Goal: Information Seeking & Learning: Compare options

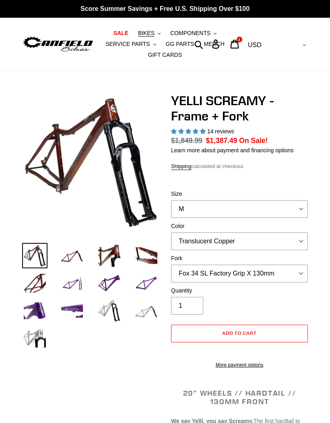
select select "highest-rating"
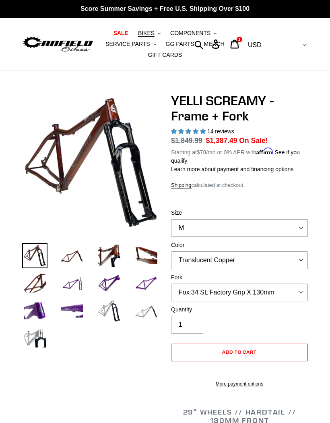
scroll to position [91, 0]
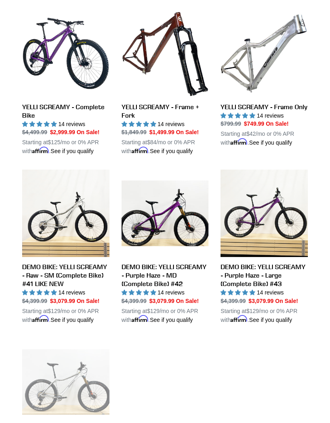
scroll to position [240, 0]
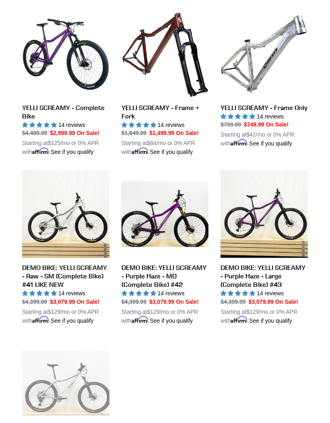
click at [10, 76] on div "YELLI SCREAMY - Complete Bike YELLI SCREAMY - Complete Bike 14 reviews Regular …" at bounding box center [165, 251] width 330 height 482
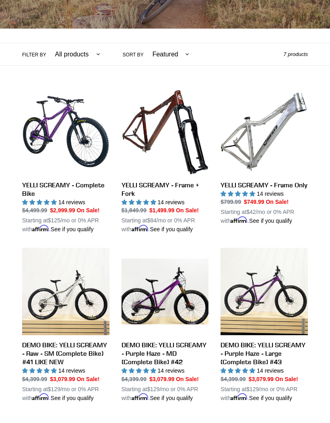
scroll to position [161, 0]
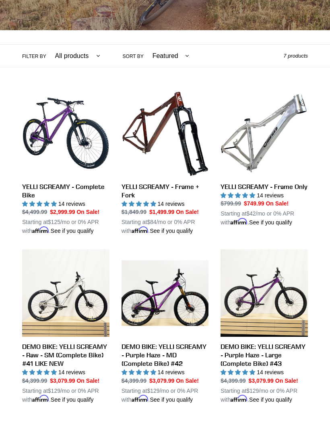
click at [41, 127] on link "YELLI SCREAMY - Complete Bike" at bounding box center [65, 162] width 87 height 146
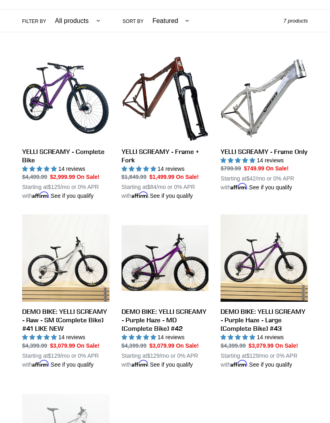
click at [287, 162] on link "YELLI SCREAMY - Frame Only" at bounding box center [264, 122] width 87 height 137
click at [141, 151] on link "YELLI SCREAMY - Frame + Fork" at bounding box center [165, 127] width 87 height 146
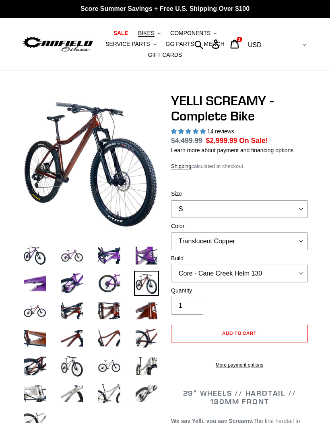
select select "highest-rating"
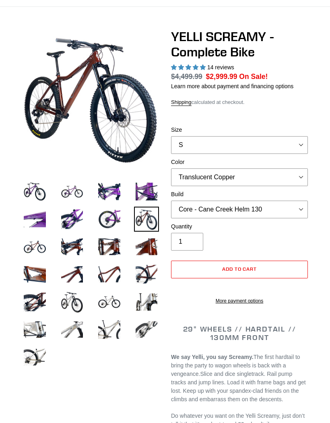
scroll to position [90, 0]
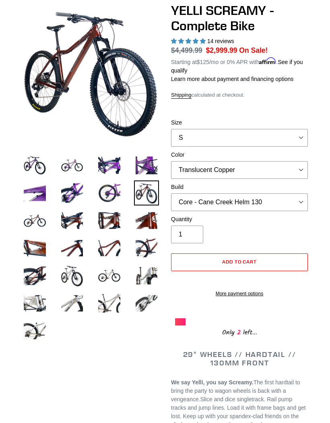
click at [26, 274] on img at bounding box center [34, 275] width 25 height 25
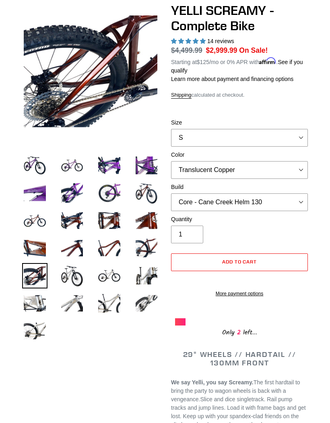
click at [33, 242] on img at bounding box center [34, 247] width 25 height 25
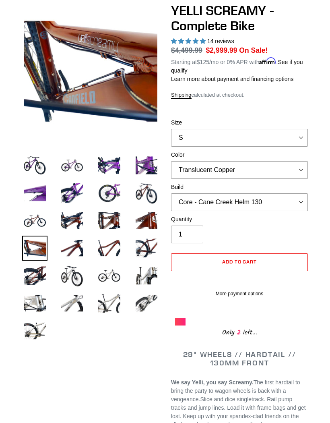
click at [79, 221] on img at bounding box center [72, 220] width 25 height 25
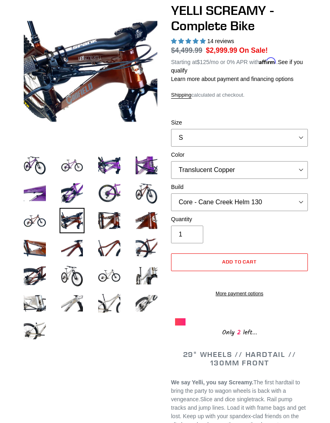
click at [114, 216] on img at bounding box center [109, 220] width 25 height 25
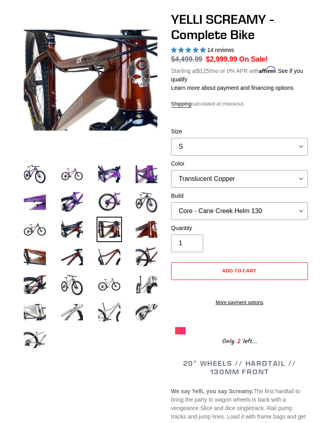
scroll to position [0, 0]
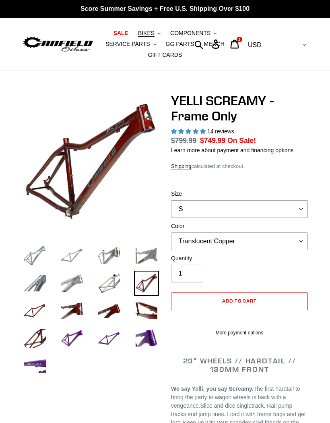
select select "highest-rating"
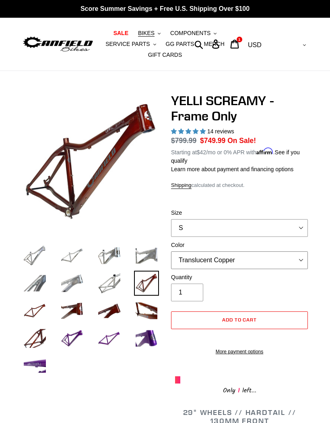
click at [259, 258] on select "Translucent Copper Purple Haze Raw" at bounding box center [239, 260] width 137 height 18
select select "Raw"
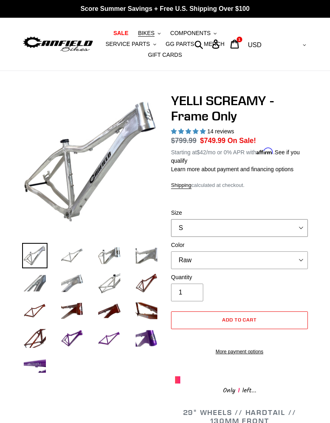
click at [257, 224] on select "S M L XL" at bounding box center [239, 228] width 137 height 18
click at [262, 228] on select "S M L XL" at bounding box center [239, 228] width 137 height 18
select select "M"
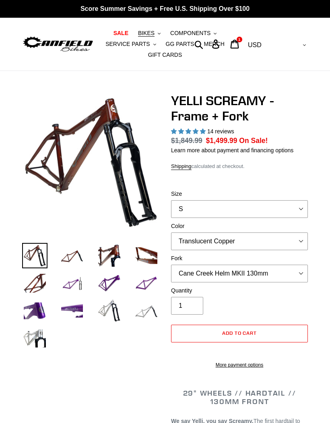
select select "highest-rating"
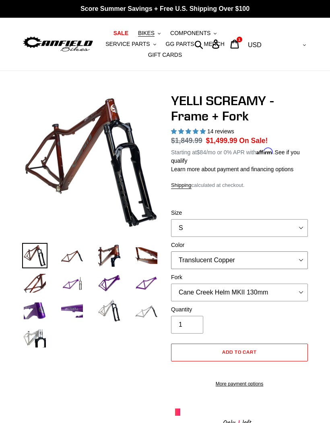
click at [270, 262] on select "Translucent Copper Purple Haze Raw" at bounding box center [239, 260] width 137 height 18
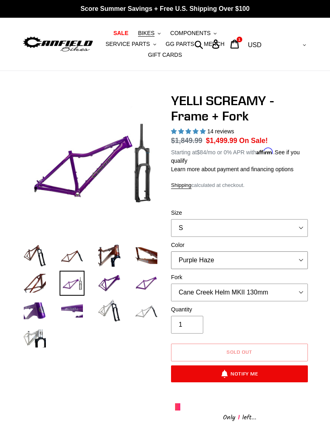
click at [260, 259] on select "Translucent Copper Purple Haze Raw" at bounding box center [239, 260] width 137 height 18
select select "Raw"
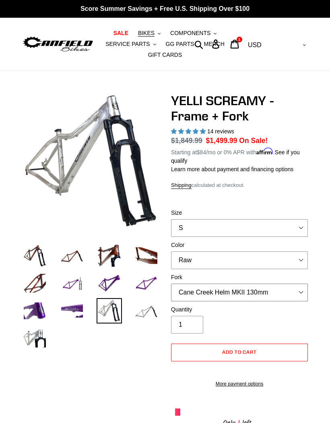
click at [258, 290] on select "Cane Creek Helm MKII 130mm Fox 34 SL Factory Grip X 130mm RockShox Pike Ultimat…" at bounding box center [239, 292] width 137 height 18
click at [249, 292] on select "Cane Creek Helm MKII 130mm Fox 34 SL Factory Grip X 130mm RockShox Pike Ultimat…" at bounding box center [239, 292] width 137 height 18
select select "RockShox Pike Ultimate 130mm"
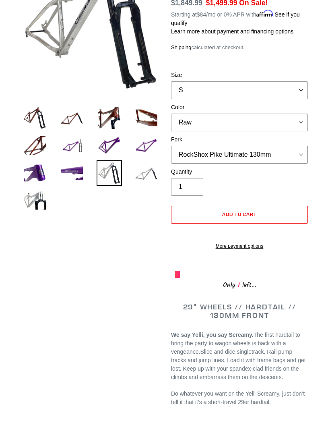
scroll to position [138, 0]
click at [151, 175] on img at bounding box center [146, 172] width 25 height 25
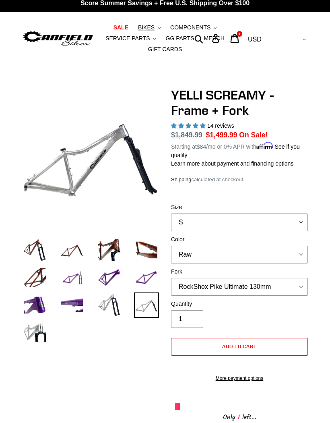
scroll to position [5, 0]
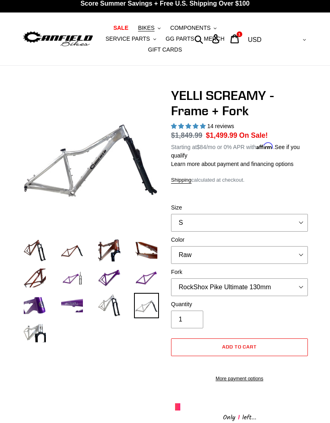
click at [29, 333] on img at bounding box center [34, 332] width 25 height 25
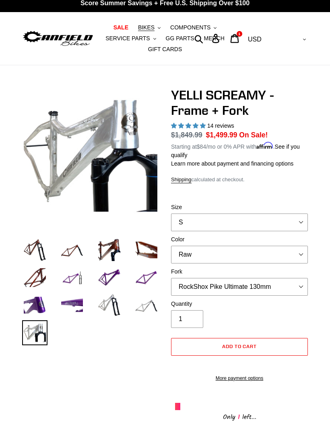
scroll to position [6, 0]
click at [293, 225] on select "S M L XL" at bounding box center [239, 222] width 137 height 18
select select "M"
click at [268, 282] on select "Cane Creek Helm MKII 130mm Fox 34 SL Factory Grip X 130mm RockShox Pike Ultimat…" at bounding box center [239, 287] width 137 height 18
click at [258, 287] on select "Cane Creek Helm MKII 130mm Fox 34 SL Factory Grip X 130mm RockShox Pike Ultimat…" at bounding box center [239, 287] width 137 height 18
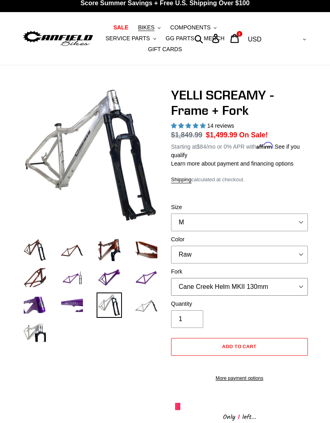
click at [256, 287] on select "Cane Creek Helm MKII 130mm Fox 34 SL Factory Grip X 130mm RockShox Pike Ultimat…" at bounding box center [239, 287] width 137 height 18
click at [251, 291] on select "Cane Creek Helm MKII 130mm Fox 34 SL Factory Grip X 130mm RockShox Pike Ultimat…" at bounding box center [239, 287] width 137 height 18
click at [256, 289] on select "Cane Creek Helm MKII 130mm Fox 34 SL Factory Grip X 130mm RockShox Pike Ultimat…" at bounding box center [239, 287] width 137 height 18
select select "Cane Creek Helm MKII 130mm"
click at [242, 35] on div "1 item" at bounding box center [240, 34] width 6 height 6
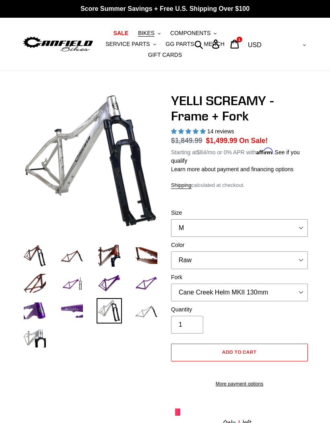
click at [203, 33] on span "COMPONENTS" at bounding box center [190, 33] width 40 height 7
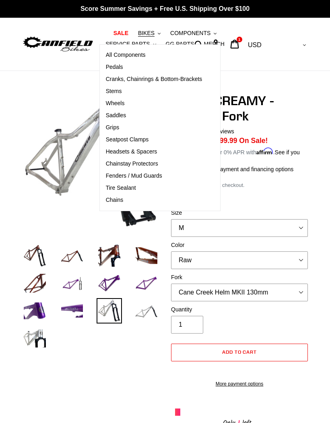
click at [106, 101] on span "Wheels" at bounding box center [115, 103] width 19 height 7
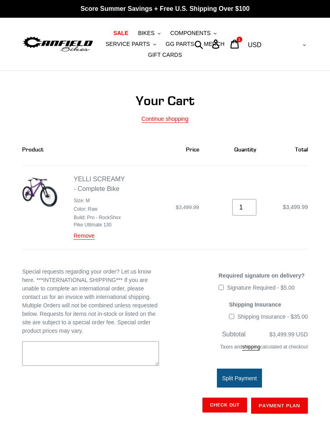
click at [82, 233] on link "Remove" at bounding box center [84, 235] width 21 height 7
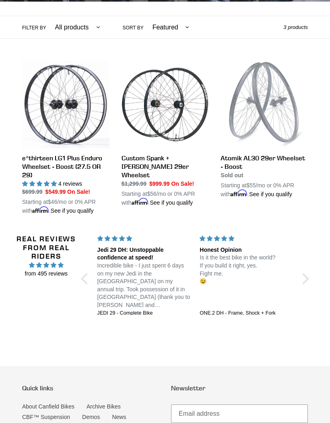
scroll to position [194, 0]
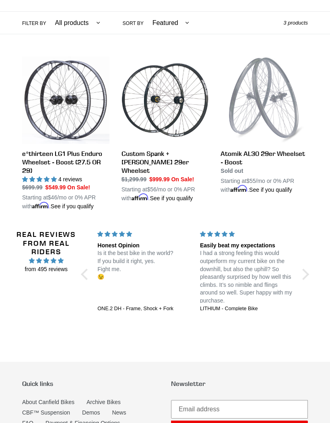
click at [50, 124] on link "e*thirteen LG1 Plus Enduro Wheelset - Boost (27.5 OR 29)" at bounding box center [65, 133] width 87 height 154
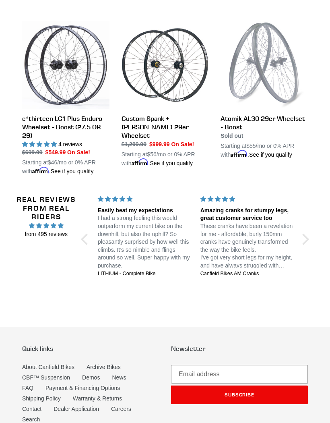
click at [137, 119] on link "Custom Spank + [PERSON_NAME] 29er Wheelset" at bounding box center [165, 94] width 87 height 146
click at [282, 118] on link "Atomik AL30 29er Wheelset - Boost" at bounding box center [264, 90] width 87 height 138
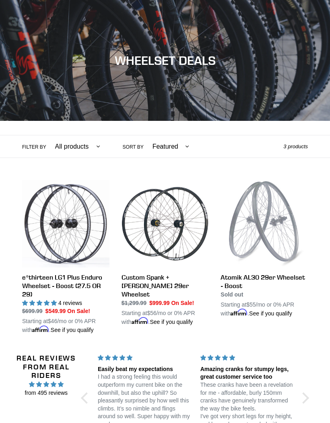
click at [178, 274] on link "Custom Spank + [PERSON_NAME] 29er Wheelset" at bounding box center [165, 253] width 87 height 146
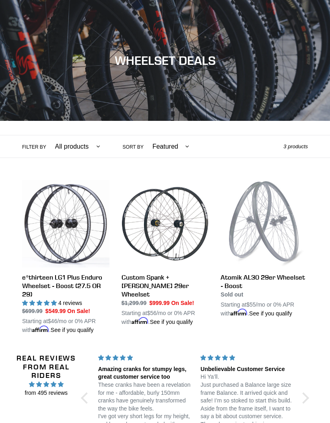
click at [261, 228] on link "Atomik AL30 29er Wheelset - Boost" at bounding box center [264, 249] width 87 height 138
click at [42, 279] on link "e*thirteen LG1 Plus Enduro Wheelset - Boost (27.5 OR 29)" at bounding box center [65, 257] width 87 height 154
click at [273, 274] on link "Atomik AL30 29er Wheelset - Boost" at bounding box center [264, 249] width 87 height 138
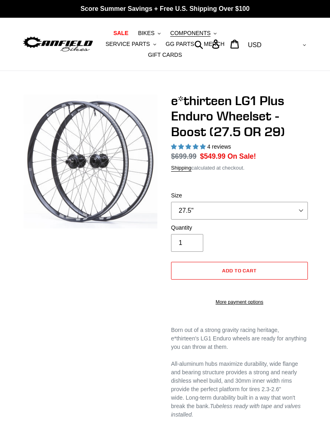
select select "highest-rating"
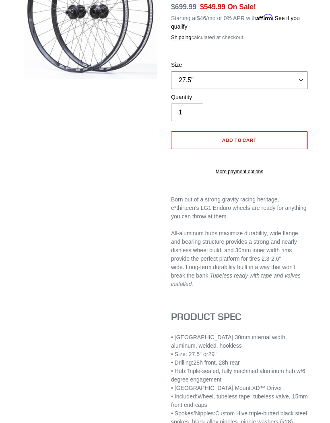
scroll to position [143, 0]
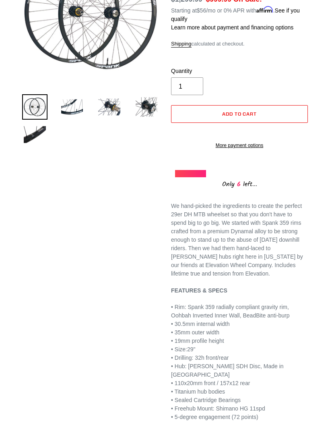
scroll to position [115, 0]
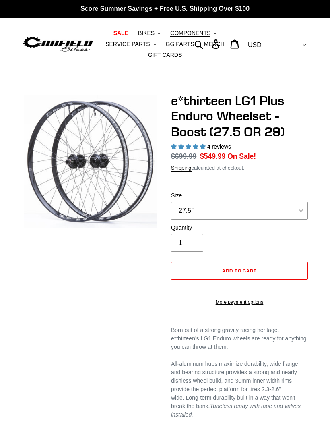
select select "highest-rating"
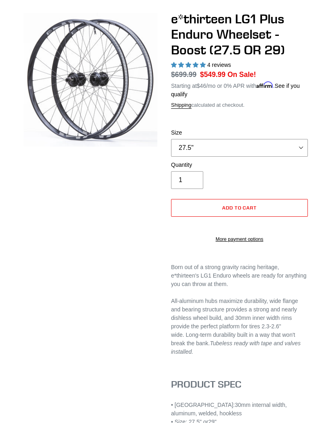
scroll to position [72, 0]
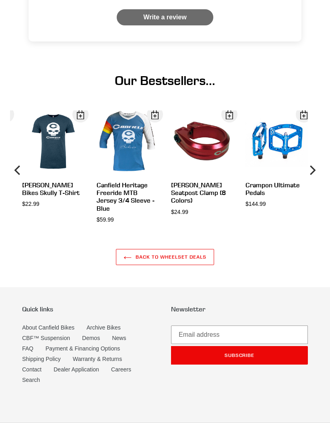
scroll to position [514, 0]
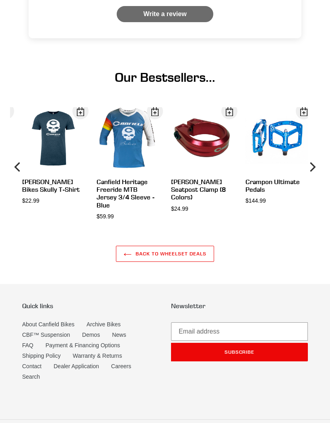
click at [52, 107] on div "View" at bounding box center [47, 163] width 74 height 112
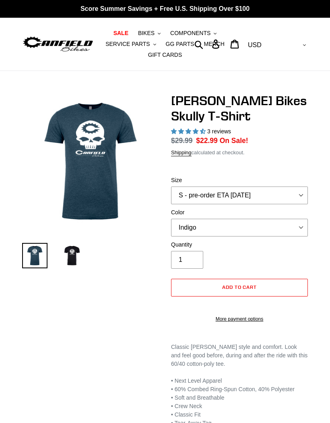
select select "highest-rating"
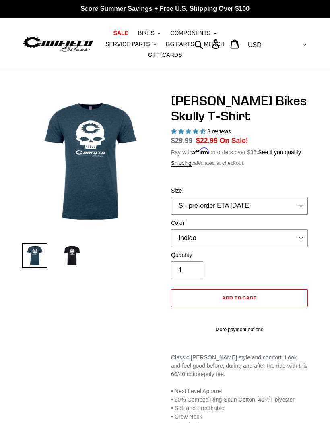
click at [280, 214] on select "S - pre-order ETA [DATE] M - pre-order ETA [DATE] L - pre-order ETA [DATE] XL -…" at bounding box center [239, 206] width 137 height 18
select select "L - pre-order ETA [DATE]"
click at [67, 251] on img at bounding box center [72, 255] width 25 height 25
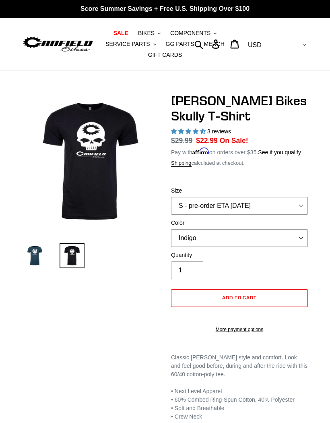
click at [26, 251] on img at bounding box center [34, 255] width 25 height 25
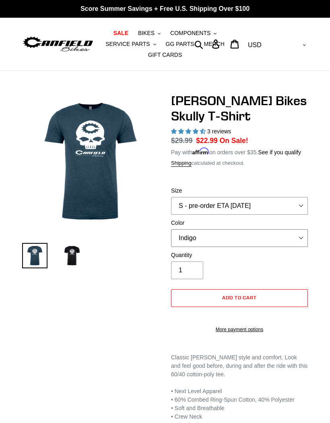
click at [285, 247] on select "Indigo Black" at bounding box center [239, 238] width 137 height 18
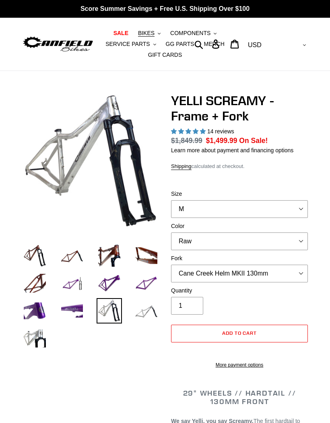
select select "highest-rating"
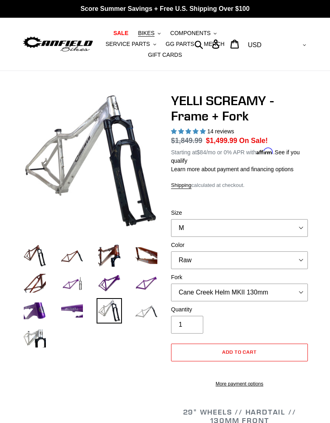
click at [201, 28] on button "COMPONENTS .cls-1{fill:#231f20}" at bounding box center [193, 33] width 54 height 11
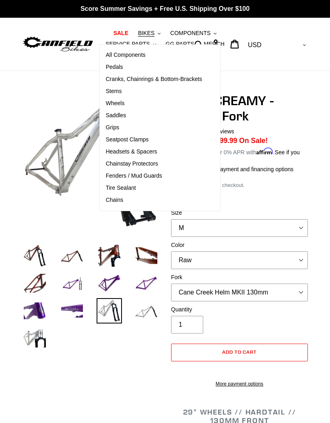
click at [141, 78] on span "Cranks, Chainrings & Bottom-Brackets" at bounding box center [154, 79] width 97 height 7
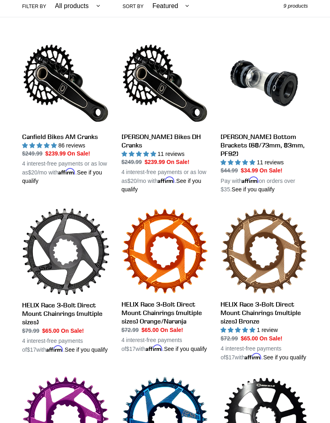
scroll to position [211, 0]
click at [37, 129] on link "Canfield Bikes AM Cranks" at bounding box center [65, 112] width 87 height 146
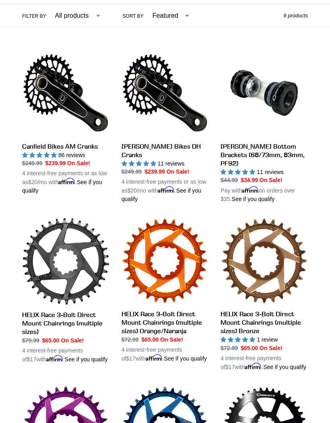
scroll to position [194, 0]
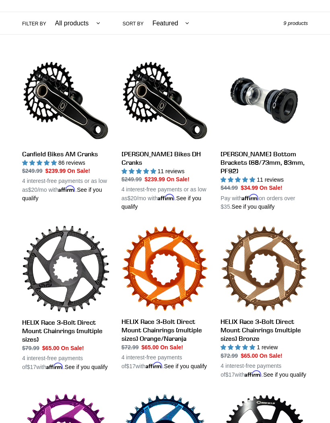
click at [40, 155] on link "Canfield Bikes AM Cranks" at bounding box center [65, 130] width 87 height 146
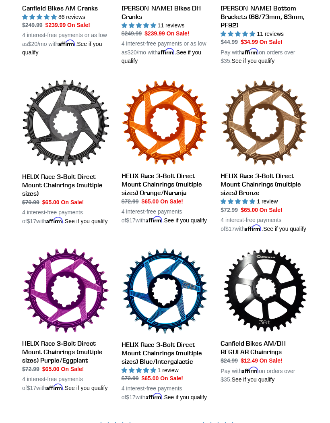
scroll to position [340, 0]
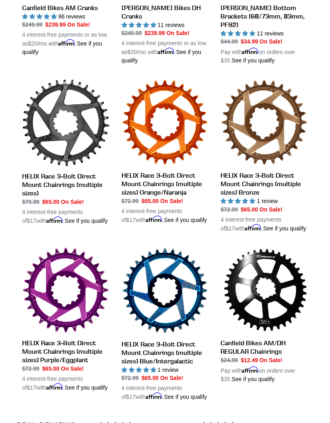
click at [76, 337] on link "HELIX Race 3-Bolt Direct Mount Chainrings (multiple sizes) Purple/Eggplant" at bounding box center [65, 319] width 87 height 145
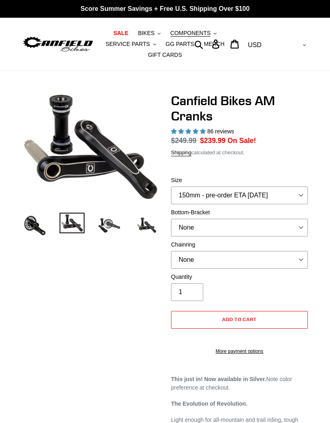
select select "highest-rating"
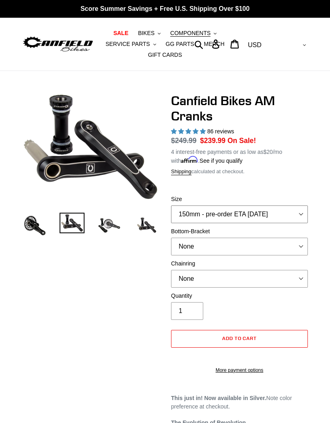
click at [285, 212] on select "150mm - pre-order ETA 9/30/25 155mm - pre-order ETA 9/30/25 160mm - pre-order E…" at bounding box center [239, 214] width 137 height 18
select select "165mm - pre-order ETA [DATE]"
click at [283, 244] on select "None BSA Threaded 68/73mm Press Fit PF92" at bounding box center [239, 246] width 137 height 18
select select "BSA Threaded 68/73mm"
click at [270, 280] on select "None 30t Round (Boost 148) 30t Oval (Boost 148) 32t Round (Boost 148) 32t Oval …" at bounding box center [239, 279] width 137 height 18
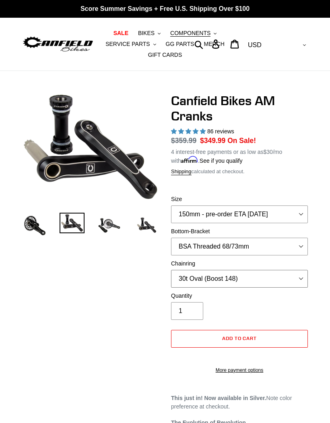
click at [265, 276] on select "None 30t Round (Boost 148) 30t Oval (Boost 148) 32t Round (Boost 148) 32t Oval …" at bounding box center [239, 279] width 137 height 18
select select "32t Round (Boost 148)"
click at [261, 278] on select "None 30t Round (Boost 148) 30t Oval (Boost 148) 32t Round (Boost 148) 32t Oval …" at bounding box center [239, 279] width 137 height 18
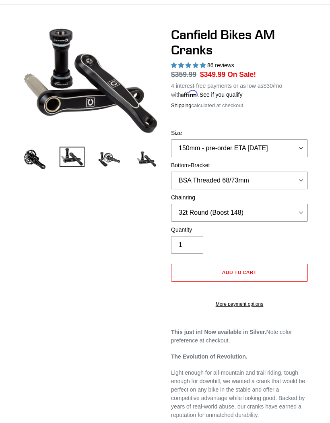
scroll to position [66, 0]
click at [105, 157] on img at bounding box center [109, 158] width 25 height 25
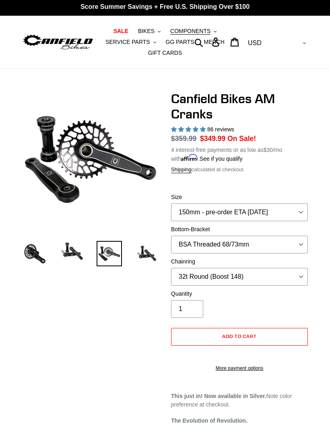
scroll to position [0, 0]
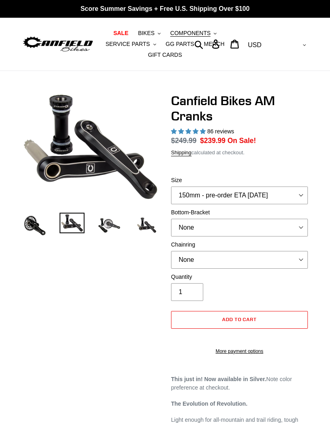
select select "highest-rating"
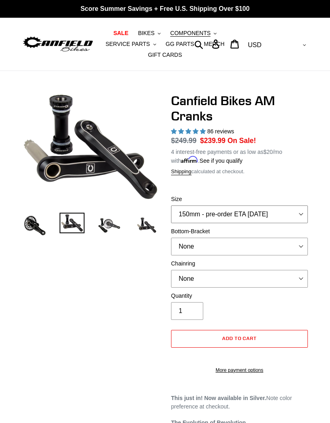
click at [280, 212] on select "150mm - pre-order ETA [DATE] 155mm - pre-order ETA [DATE] 160mm - pre-order ETA…" at bounding box center [239, 214] width 137 height 18
select select "165mm - pre-order ETA [DATE]"
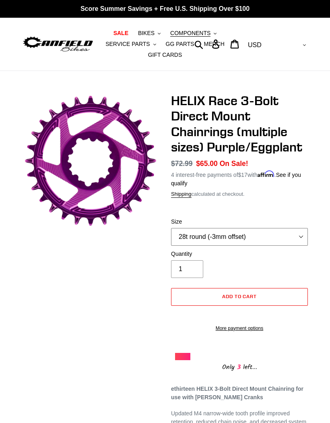
click at [281, 243] on select "28t round (-3mm offset) 30t round (-3mm offset) 32t round (-3mm offset) 34t rou…" at bounding box center [239, 237] width 137 height 18
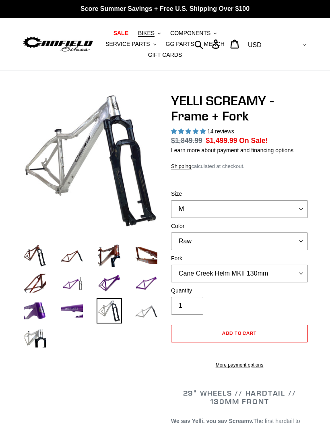
select select "highest-rating"
